Goal: Task Accomplishment & Management: Use online tool/utility

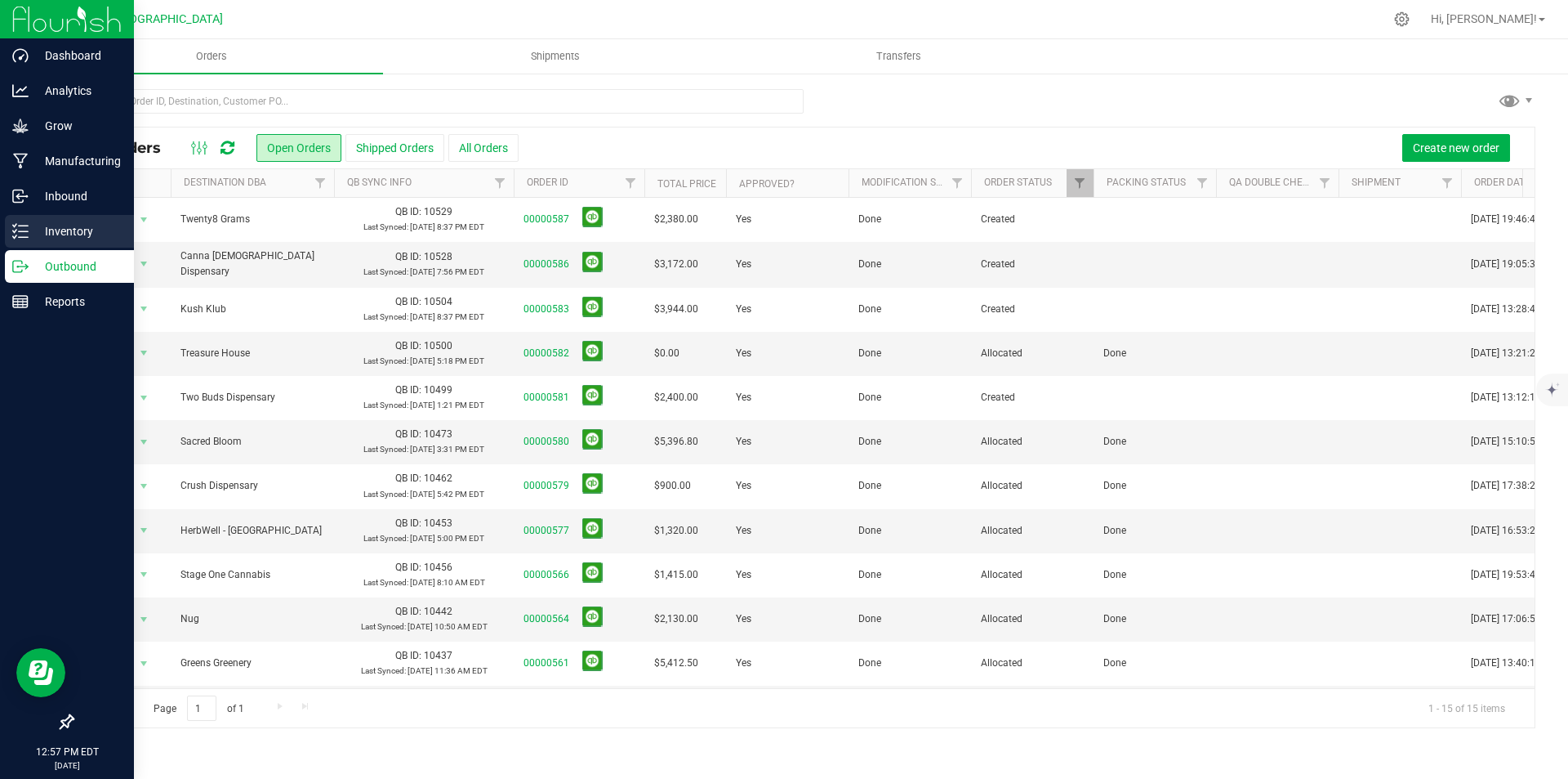
click at [71, 222] on p "Inventory" at bounding box center [77, 231] width 98 height 20
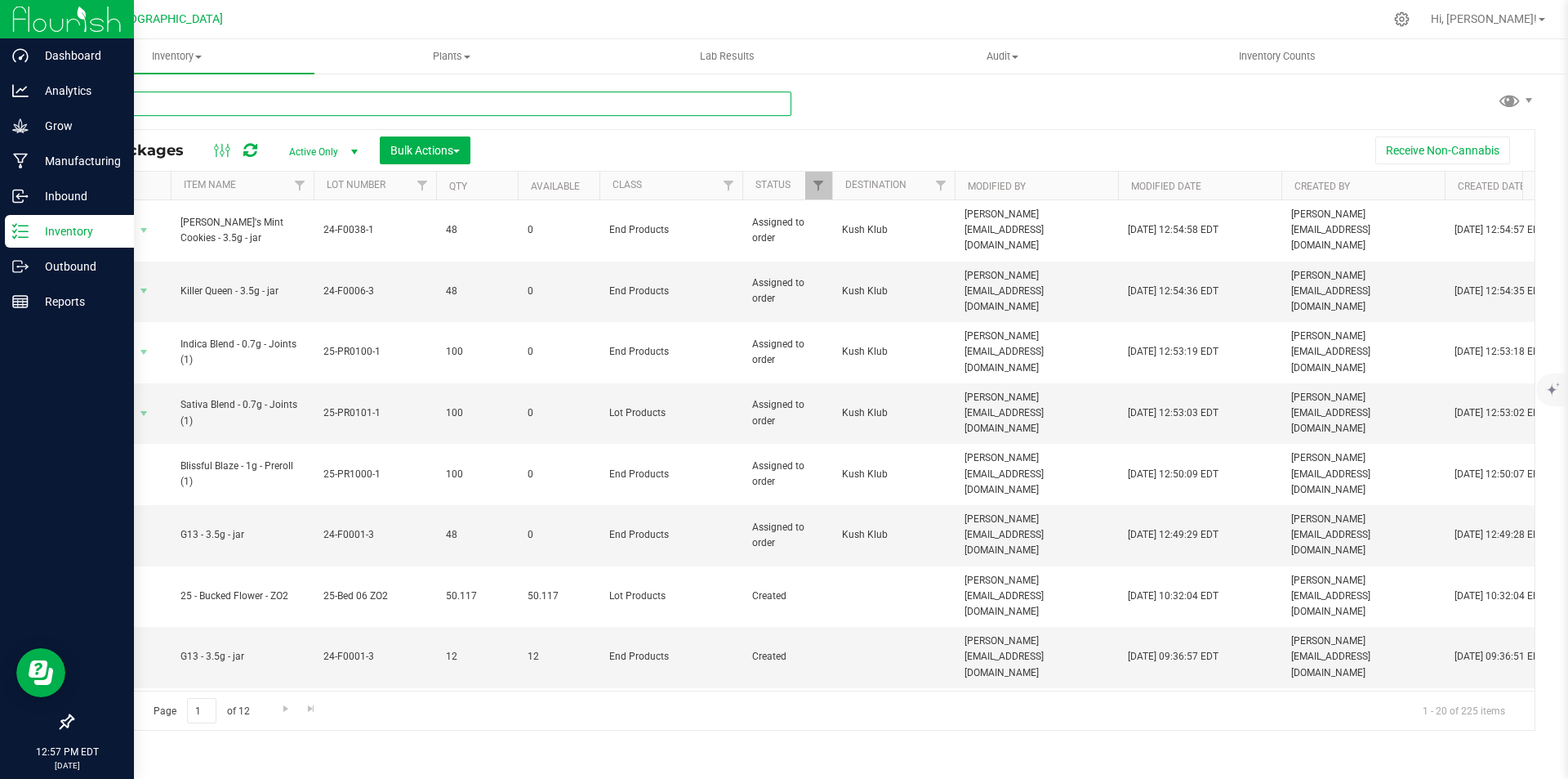
drag, startPoint x: 270, startPoint y: 72, endPoint x: 277, endPoint y: 101, distance: 29.8
click at [277, 101] on input "text" at bounding box center [431, 104] width 720 height 24
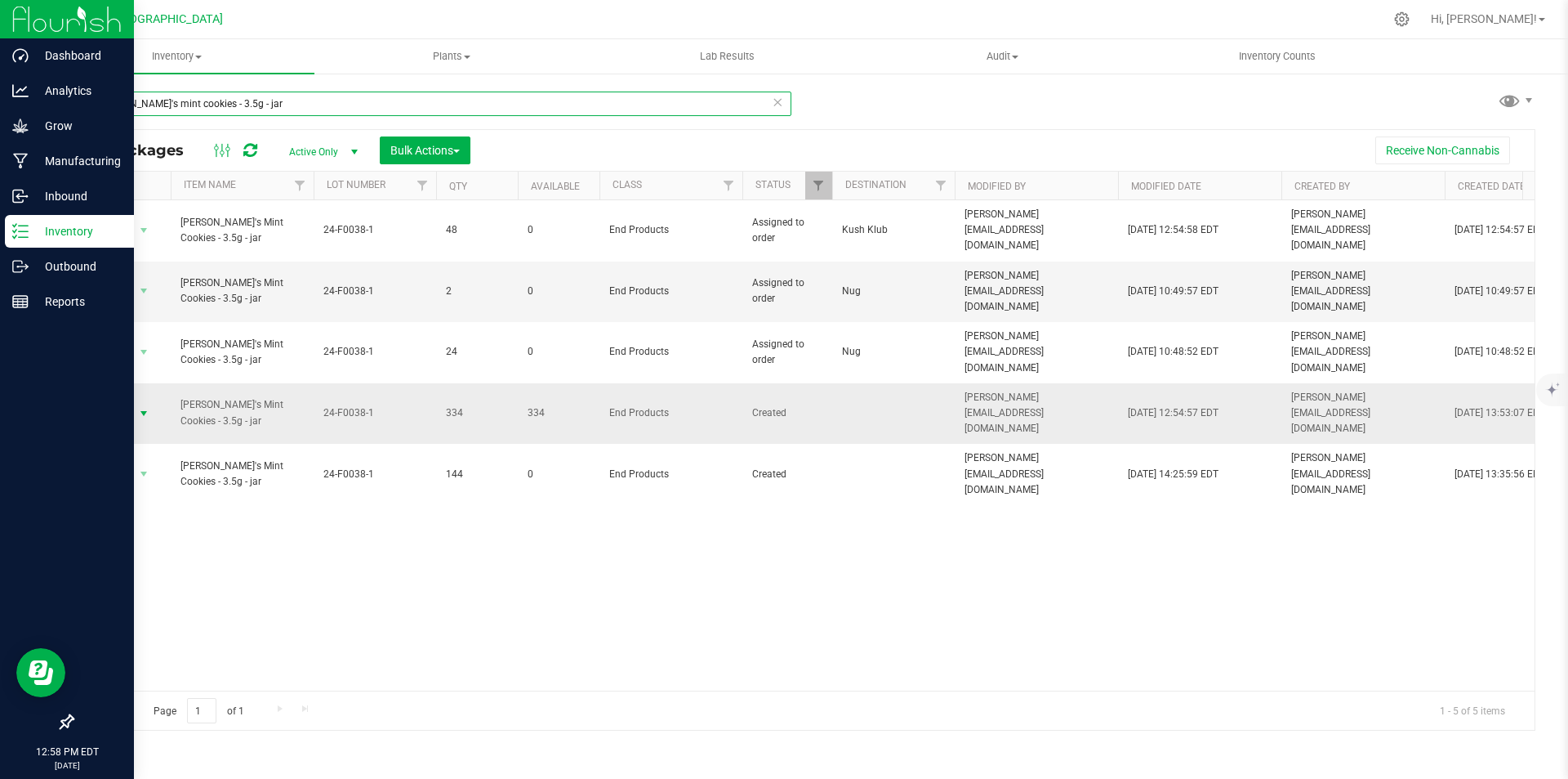
type input "[PERSON_NAME]'s mint cookies - 3.5g - jar"
click at [145, 402] on span "select" at bounding box center [144, 413] width 21 height 23
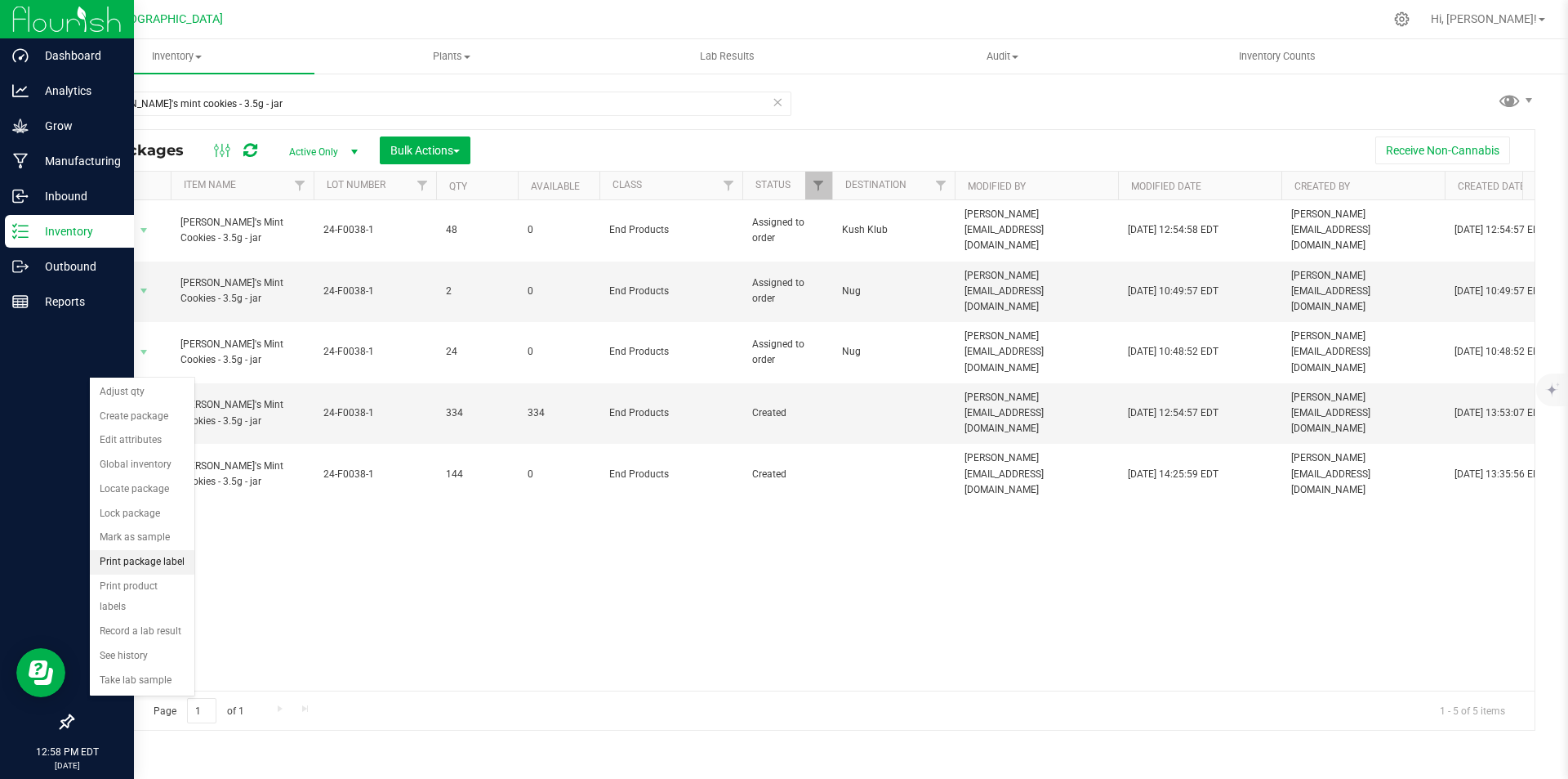
click at [154, 568] on li "Print package label" at bounding box center [142, 562] width 105 height 24
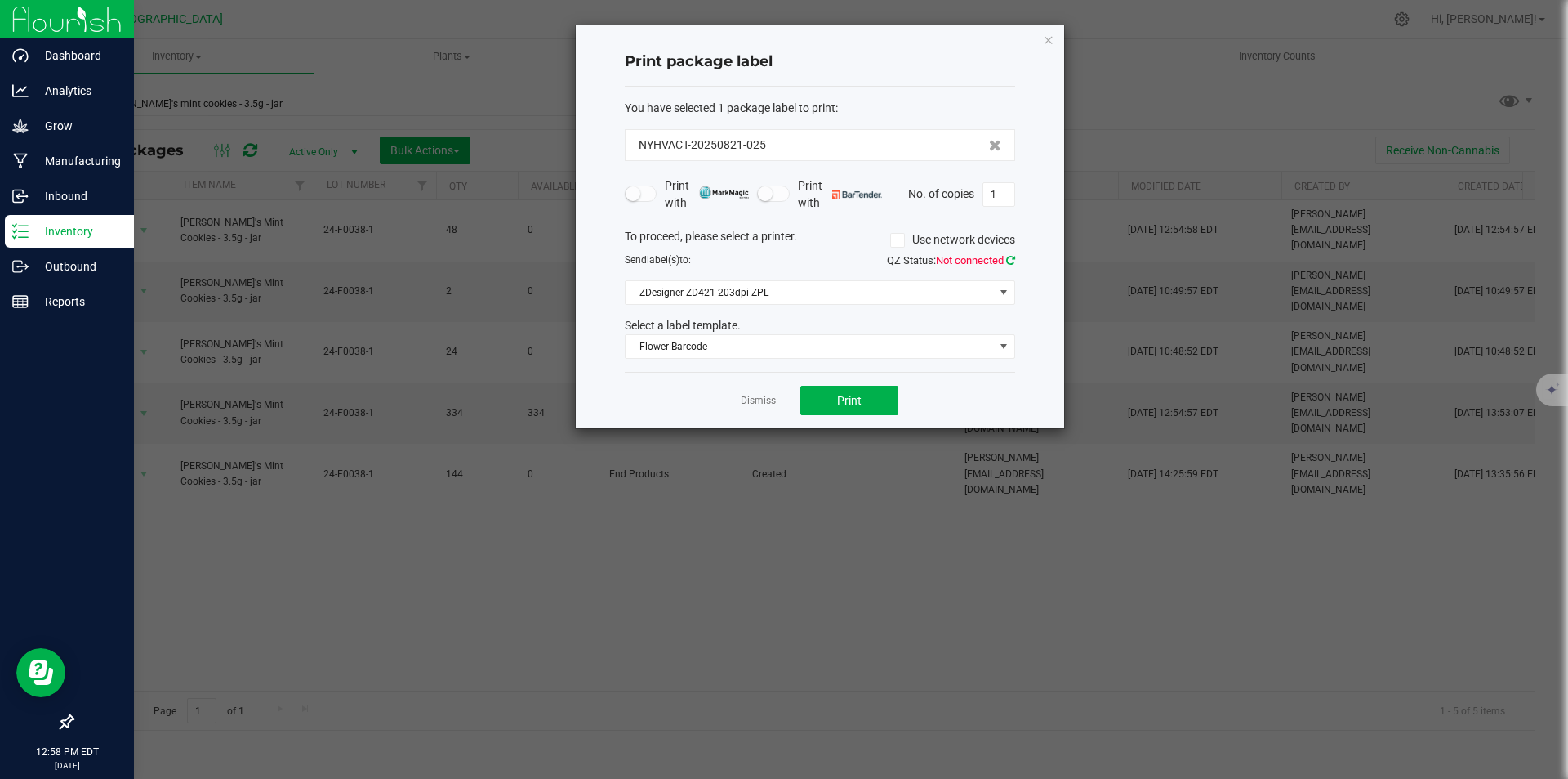
click at [1007, 259] on icon at bounding box center [1010, 260] width 9 height 11
click at [870, 393] on button "Print" at bounding box center [849, 400] width 98 height 29
